Goal: Navigation & Orientation: Find specific page/section

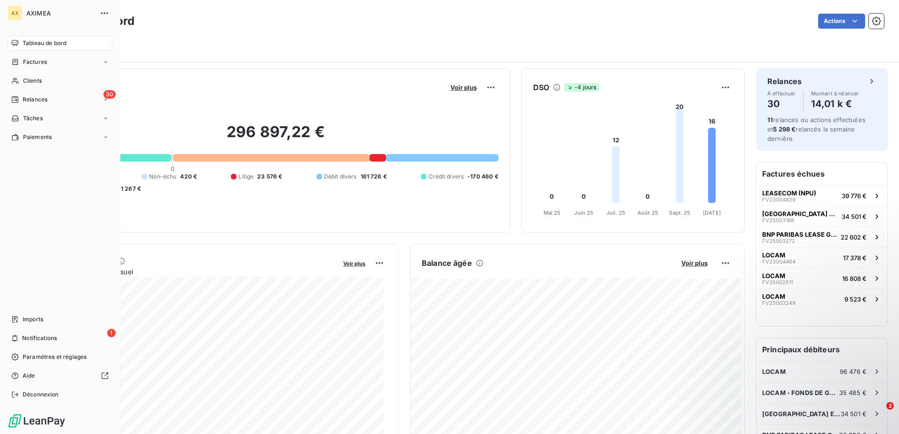
scroll to position [482, 0]
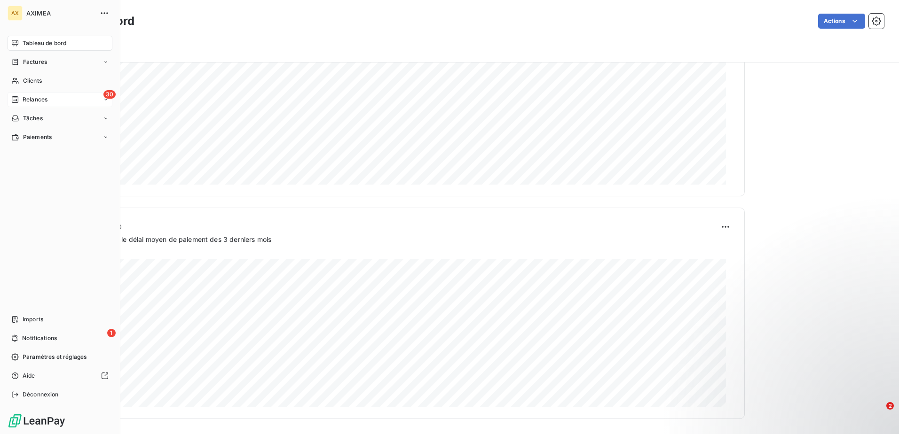
click at [40, 95] on div "30 Relances" at bounding box center [60, 99] width 105 height 15
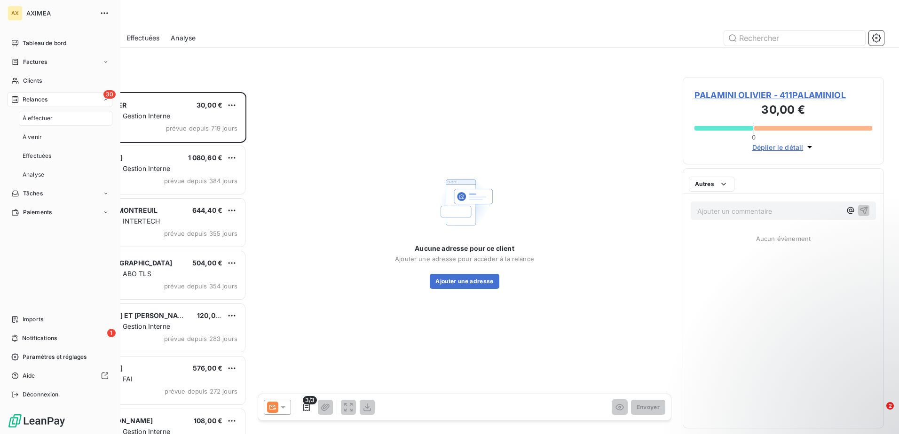
scroll to position [335, 194]
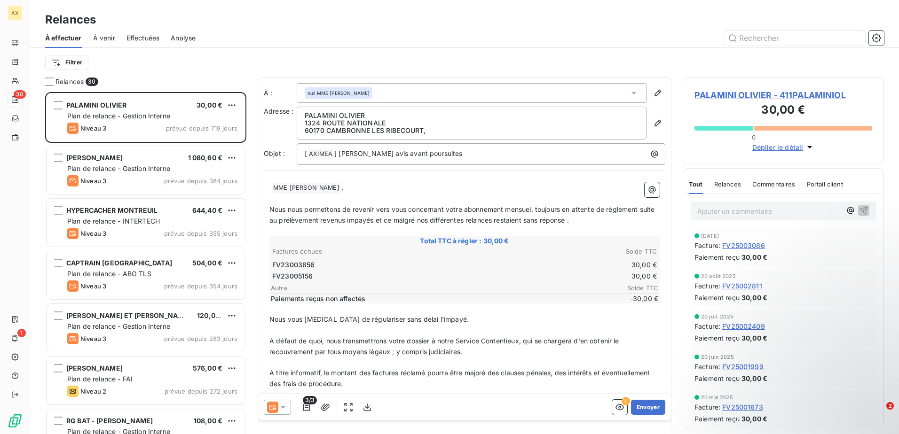
click at [198, 65] on div "Filtrer" at bounding box center [464, 63] width 839 height 18
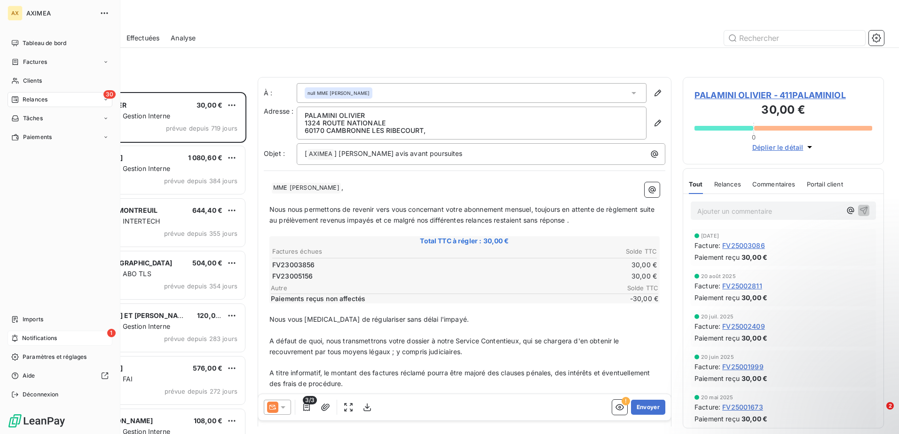
click at [64, 340] on div "1 Notifications" at bounding box center [60, 338] width 105 height 15
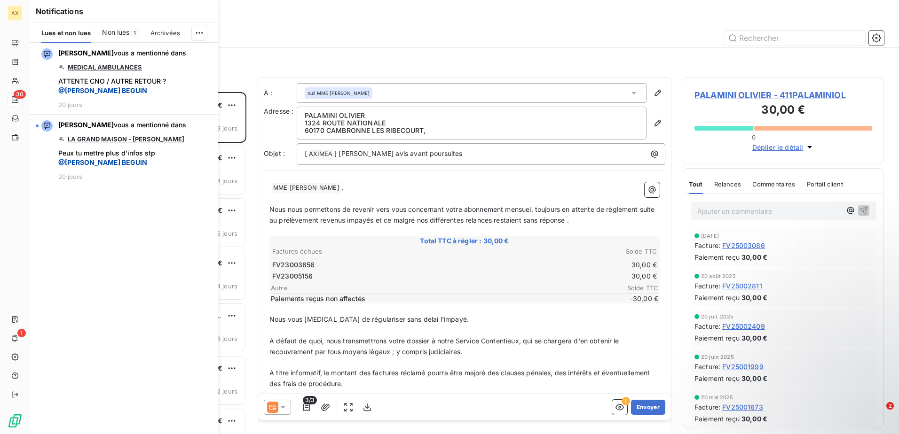
click at [112, 33] on span "Non lues" at bounding box center [115, 32] width 27 height 9
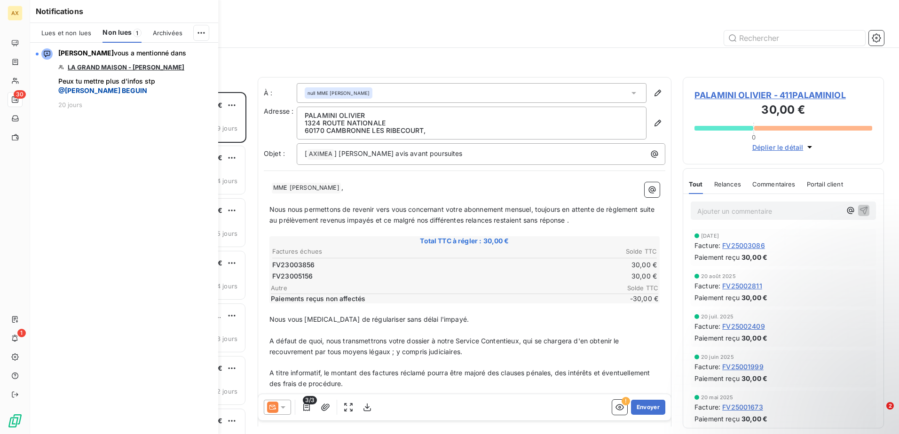
click at [149, 263] on div "[PERSON_NAME] vous a mentionné dans LA GRAND MAISON - [PERSON_NAME] Peux tu met…" at bounding box center [124, 239] width 188 height 392
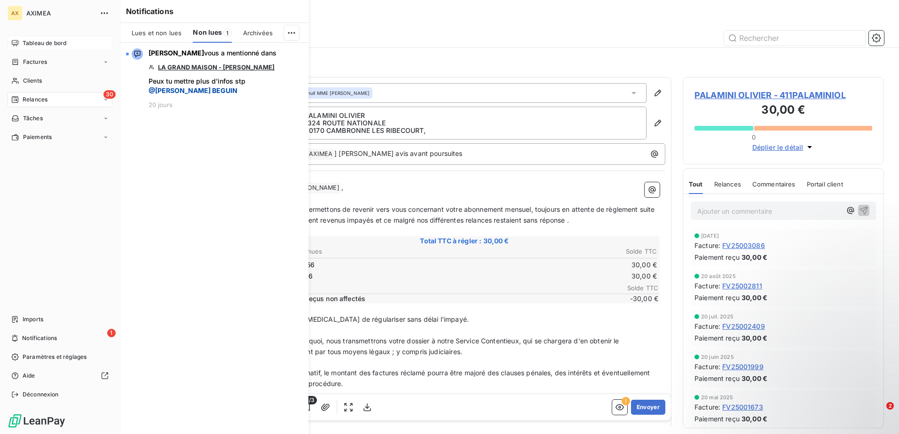
click at [30, 39] on span "Tableau de bord" at bounding box center [45, 43] width 44 height 8
